Goal: Task Accomplishment & Management: Complete application form

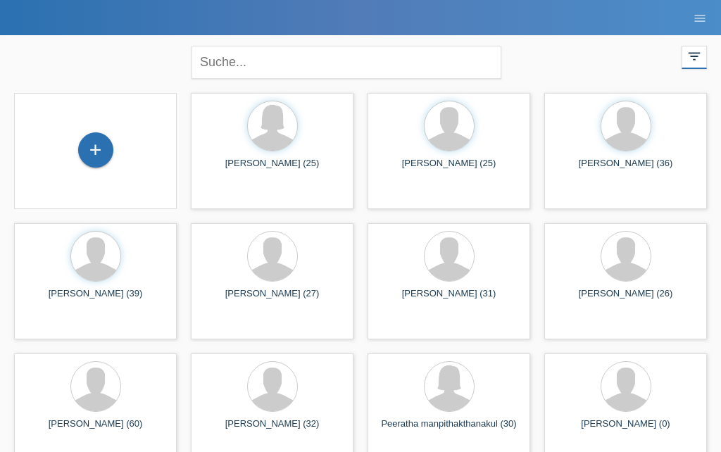
click at [96, 141] on div "+" at bounding box center [96, 150] width 34 height 24
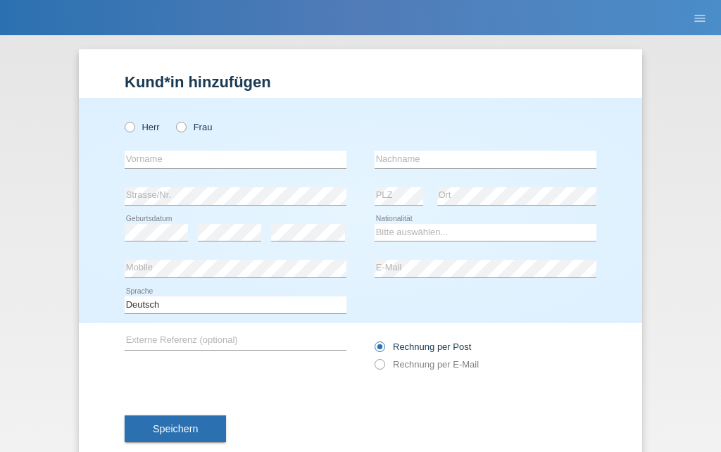
click at [199, 122] on label "Frau" at bounding box center [194, 127] width 36 height 11
click at [185, 122] on input "Frau" at bounding box center [180, 126] width 9 height 9
radio input "true"
click at [184, 161] on input "text" at bounding box center [236, 160] width 222 height 18
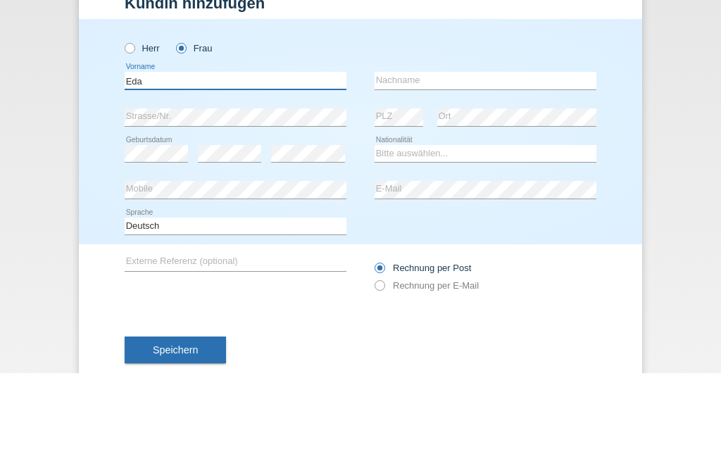
type input "Eda"
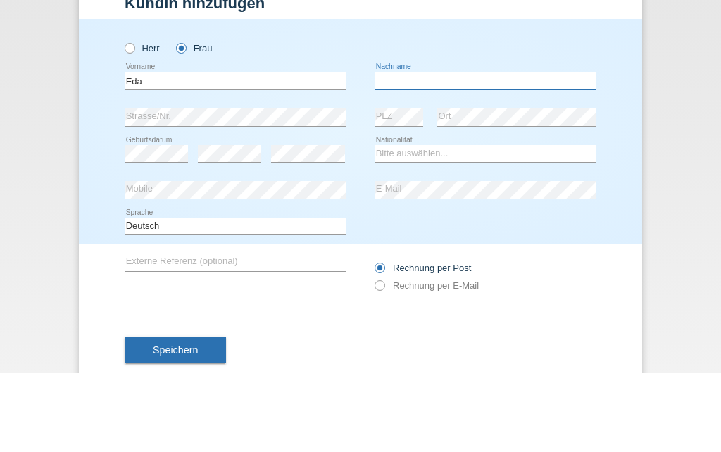
click at [418, 151] on input "text" at bounding box center [486, 160] width 222 height 18
type input "Acar"
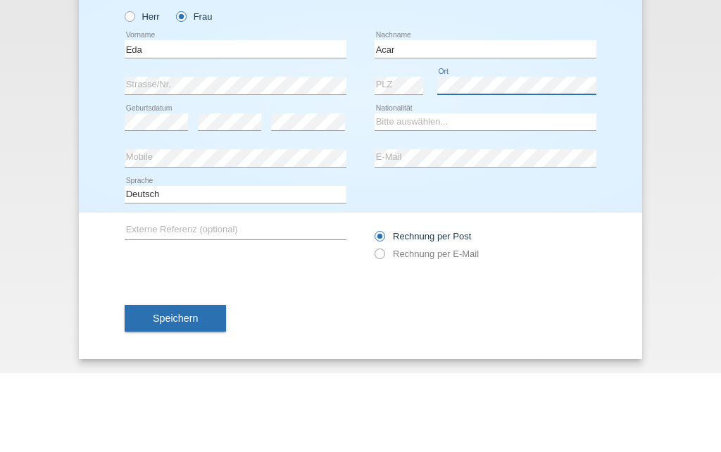
scroll to position [37, 0]
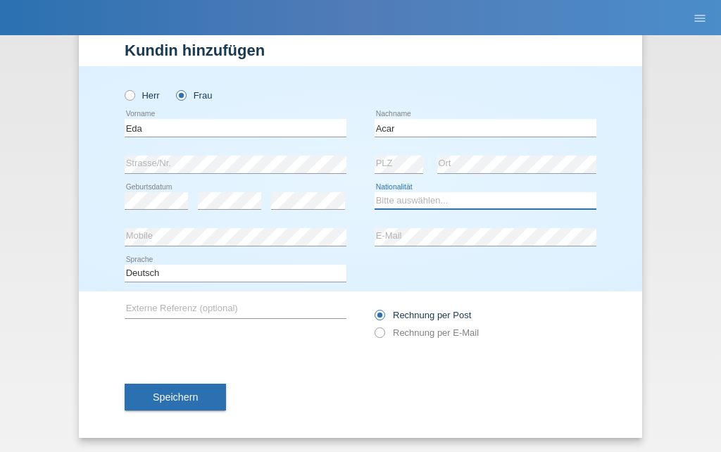
click at [446, 199] on select "Bitte auswählen... Schweiz Deutschland Liechtenstein Österreich ------------ Af…" at bounding box center [486, 200] width 222 height 17
select select "CH"
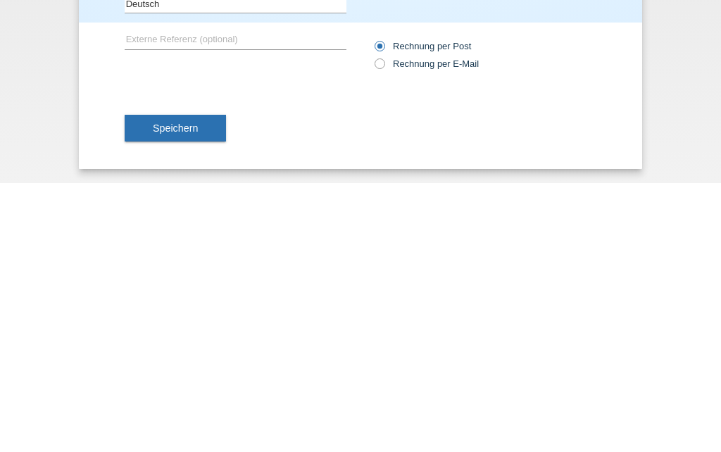
click at [375, 327] on label "Rechnung per E-Mail" at bounding box center [427, 332] width 104 height 11
click at [375, 327] on input "Rechnung per E-Mail" at bounding box center [379, 336] width 9 height 18
radio input "true"
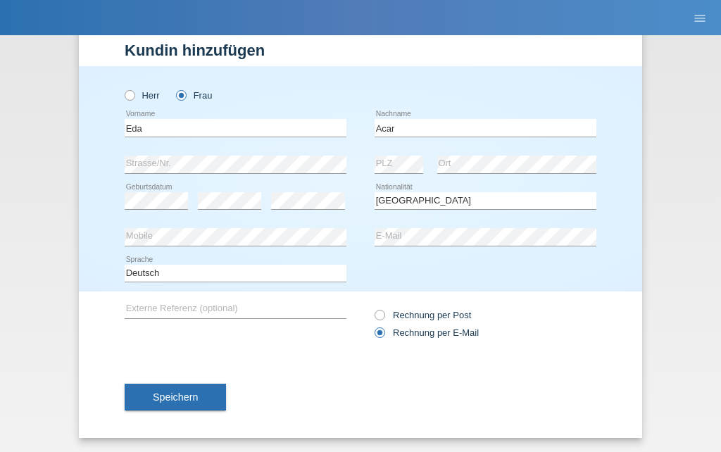
click at [162, 387] on button "Speichern" at bounding box center [175, 397] width 101 height 27
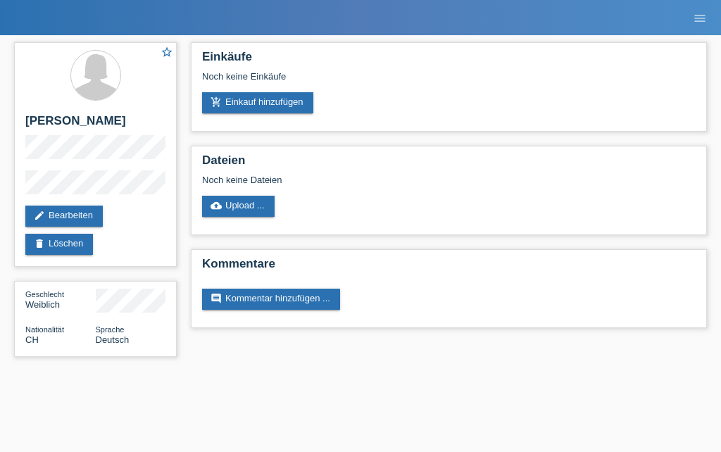
click at [287, 96] on link "add_shopping_cart Einkauf hinzufügen" at bounding box center [257, 102] width 111 height 21
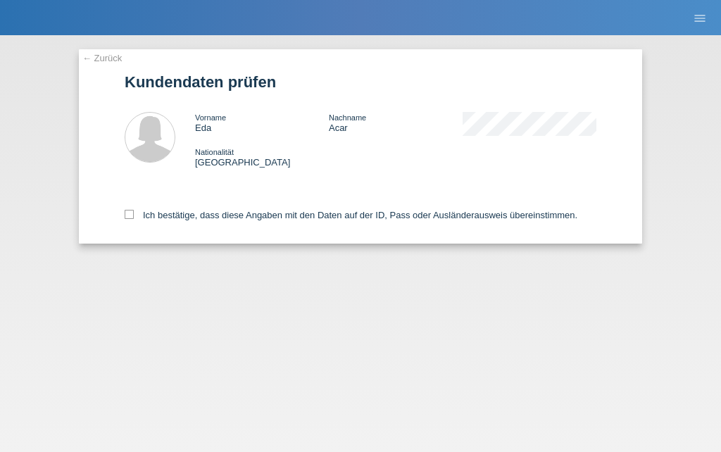
click at [275, 215] on label "Ich bestätige, dass diese Angaben mit den Daten auf der ID, Pass oder Ausländer…" at bounding box center [351, 215] width 453 height 11
click at [134, 215] on input "Ich bestätige, dass diese Angaben mit den Daten auf der ID, Pass oder Ausländer…" at bounding box center [129, 214] width 9 height 9
checkbox input "true"
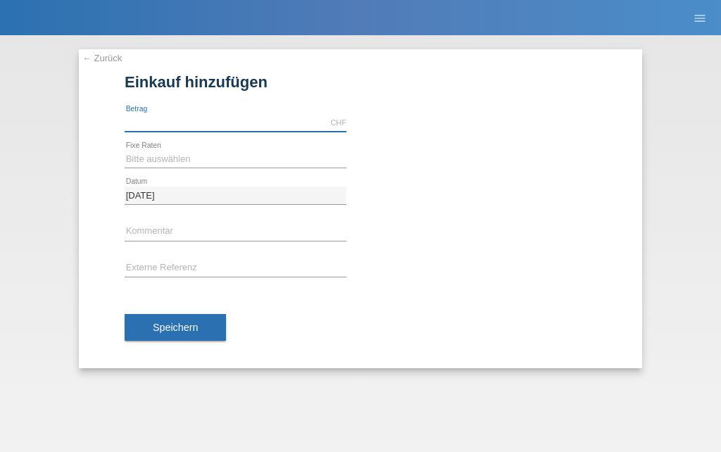
click at [201, 127] on input "text" at bounding box center [236, 123] width 222 height 18
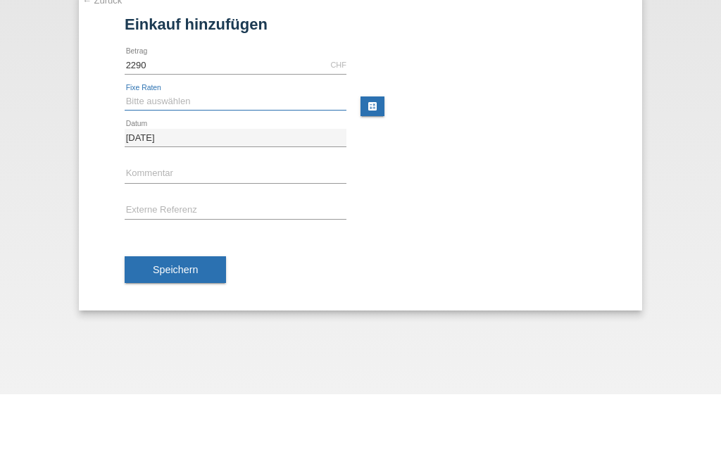
click at [280, 151] on select "Bitte auswählen 6 Raten 12 Raten 18 Raten 24 Raten 36 Raten 48 Raten" at bounding box center [236, 159] width 222 height 17
type input "2290.00"
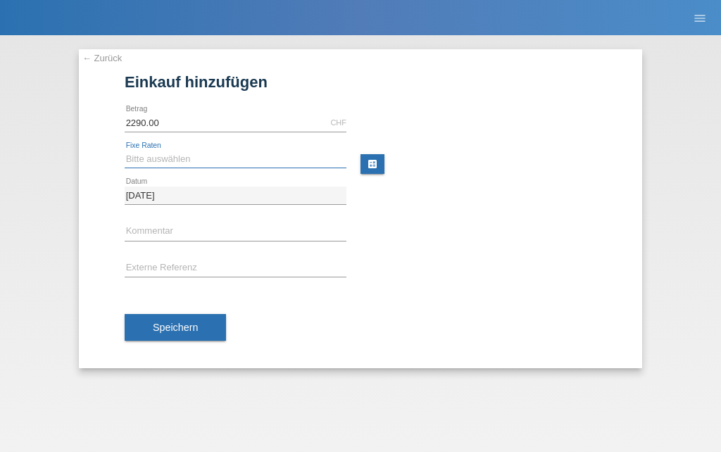
select select "497"
click at [206, 332] on button "Speichern" at bounding box center [175, 327] width 101 height 27
